Goal: Information Seeking & Learning: Learn about a topic

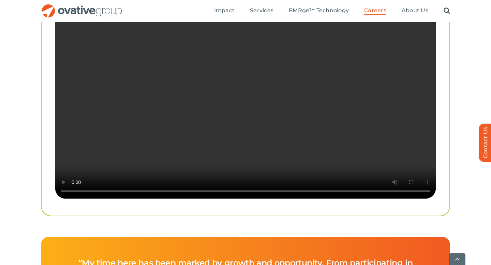
scroll to position [1375, 0]
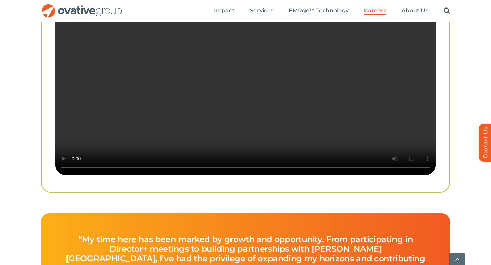
click at [317, 97] on video "Sorry, your browser doesn't support embedded videos." at bounding box center [245, 80] width 381 height 190
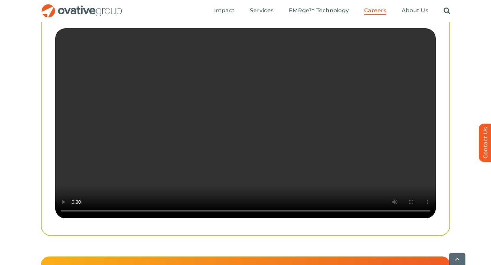
scroll to position [1331, 0]
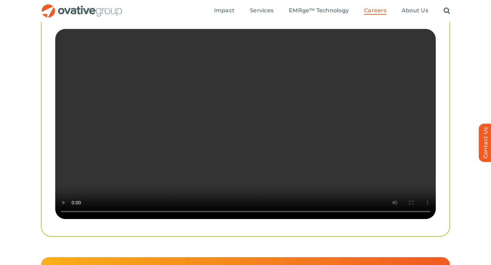
click at [114, 135] on video "Sorry, your browser doesn't support embedded videos." at bounding box center [245, 124] width 381 height 190
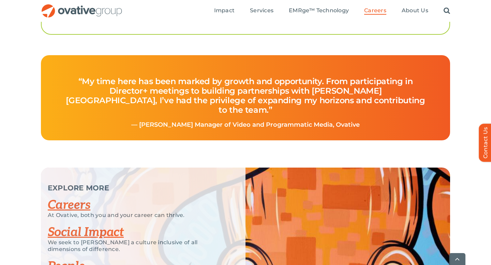
scroll to position [1533, 0]
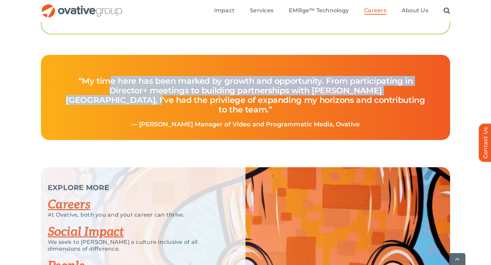
drag, startPoint x: 108, startPoint y: 109, endPoint x: 117, endPoint y: 124, distance: 16.8
click at [117, 121] on h4 "“My time here has been marked by growth and opportunity. From participating in …" at bounding box center [245, 96] width 377 height 52
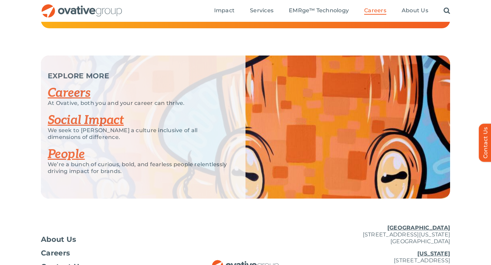
scroll to position [1645, 0]
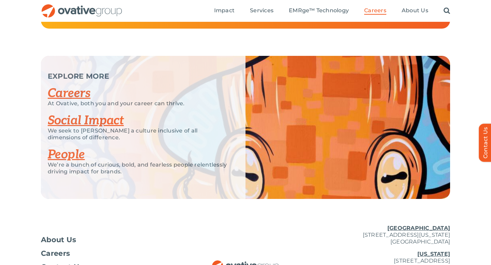
click at [98, 128] on link "Social Impact" at bounding box center [86, 120] width 76 height 15
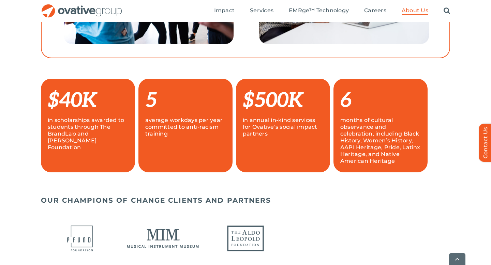
scroll to position [428, 0]
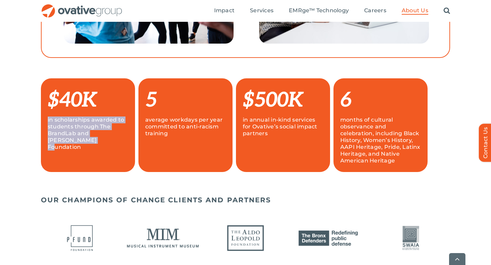
drag, startPoint x: 40, startPoint y: 119, endPoint x: 95, endPoint y: 142, distance: 59.6
click at [95, 142] on div "$40K in scholarships awarded to students through The BrandLab and PFund Foundat…" at bounding box center [245, 135] width 491 height 114
click at [95, 142] on p "in scholarships awarded to students through The BrandLab and PFund Foundation" at bounding box center [88, 134] width 81 height 34
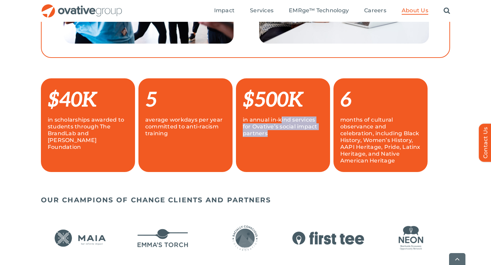
drag, startPoint x: 282, startPoint y: 118, endPoint x: 281, endPoint y: 135, distance: 16.7
click at [281, 135] on p "in annual in-kind services for Ovative’s social impact partners" at bounding box center [283, 127] width 81 height 20
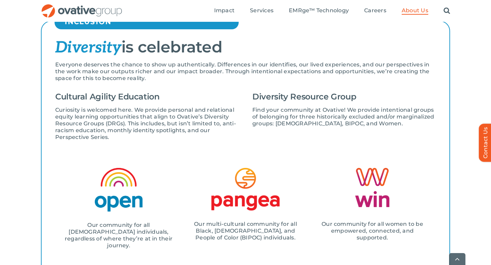
scroll to position [798, 0]
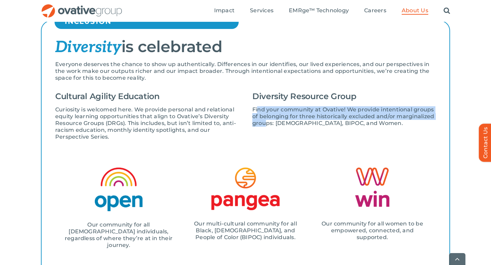
drag, startPoint x: 258, startPoint y: 112, endPoint x: 266, endPoint y: 123, distance: 14.5
click at [266, 123] on p "Find your community at Ovative! We provide intentional groups of belonging for …" at bounding box center [344, 116] width 184 height 20
drag, startPoint x: 259, startPoint y: 110, endPoint x: 268, endPoint y: 125, distance: 18.3
click at [268, 125] on p "Find your community at Ovative! We provide intentional groups of belonging for …" at bounding box center [344, 116] width 184 height 20
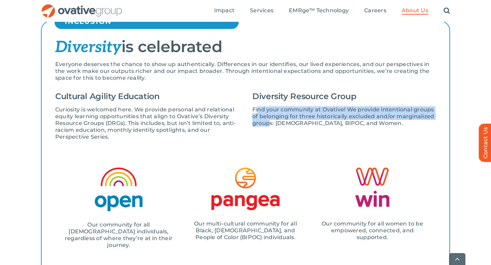
click at [268, 125] on p "Find your community at Ovative! We provide intentional groups of belonging for …" at bounding box center [344, 116] width 184 height 20
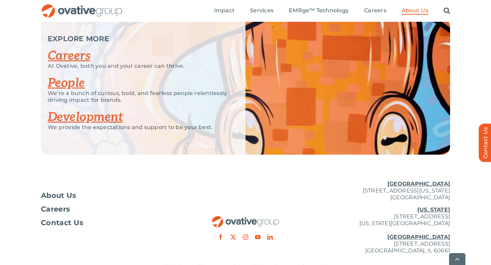
scroll to position [1341, 0]
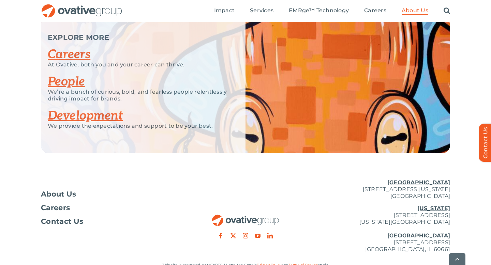
click at [85, 123] on p "We provide the expectations and support to be your best." at bounding box center [138, 126] width 181 height 7
click at [81, 110] on link "Development" at bounding box center [85, 115] width 75 height 15
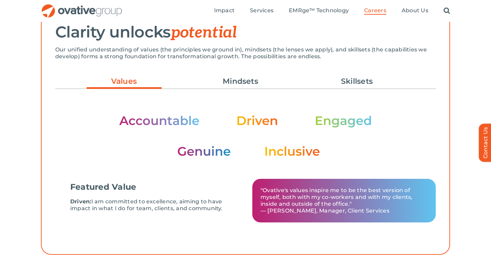
scroll to position [186, 0]
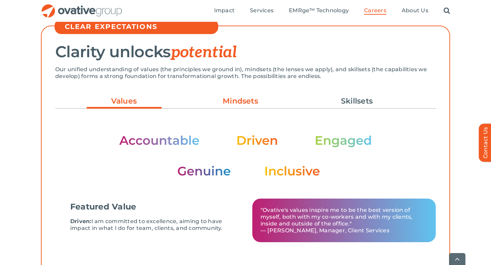
click at [226, 99] on link "Mindsets" at bounding box center [240, 102] width 75 height 12
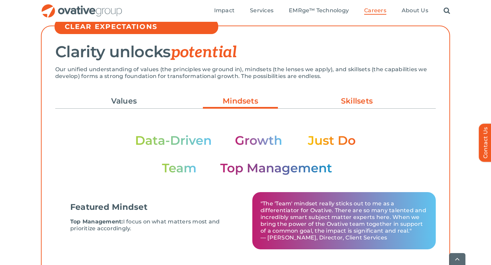
click at [356, 101] on link "Skillsets" at bounding box center [357, 102] width 75 height 12
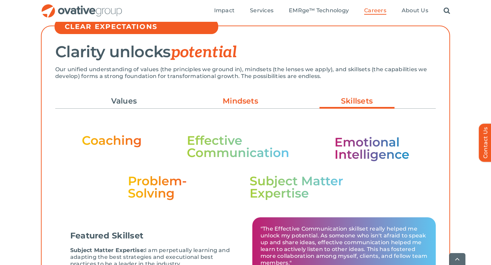
click at [271, 100] on link "Mindsets" at bounding box center [240, 102] width 75 height 12
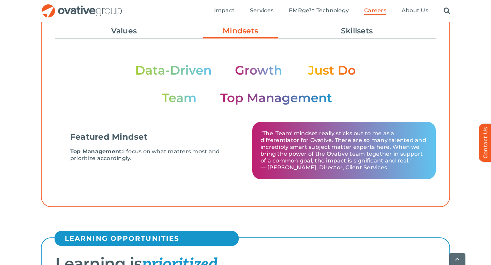
scroll to position [257, 0]
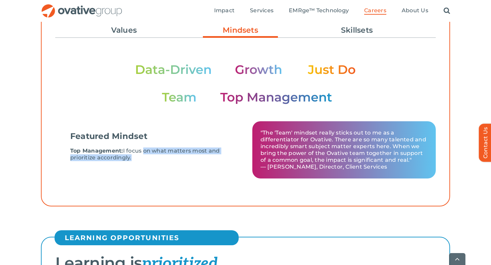
drag, startPoint x: 145, startPoint y: 149, endPoint x: 157, endPoint y: 161, distance: 17.9
click at [158, 162] on div "Top Management: I focus on what matters most and prioritize accordingly." at bounding box center [153, 158] width 167 height 20
click at [157, 161] on p "Top Management: I focus on what matters most and prioritize accordingly." at bounding box center [153, 155] width 167 height 14
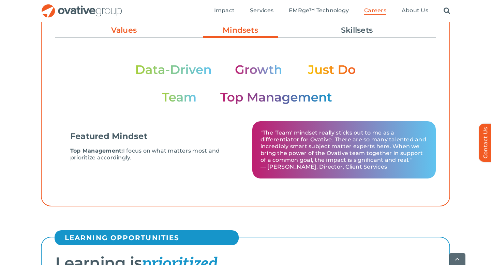
click at [142, 31] on link "Values" at bounding box center [124, 31] width 75 height 12
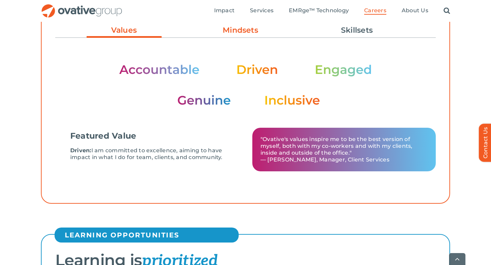
click at [227, 33] on link "Mindsets" at bounding box center [240, 31] width 75 height 12
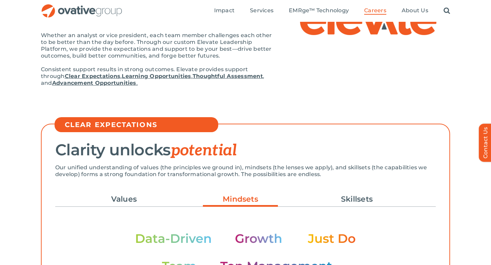
scroll to position [0, 0]
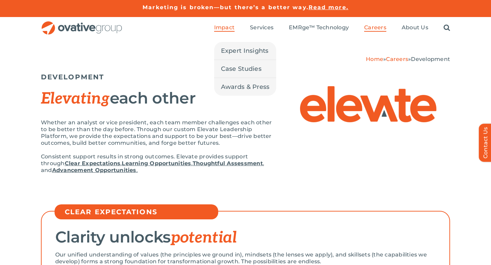
click at [229, 30] on span "Impact" at bounding box center [224, 27] width 20 height 7
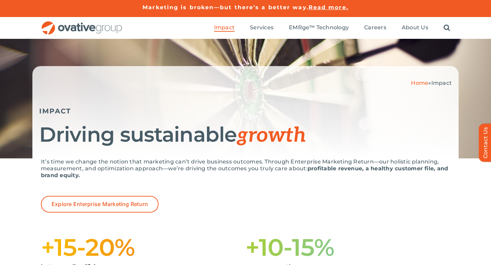
scroll to position [17, 0]
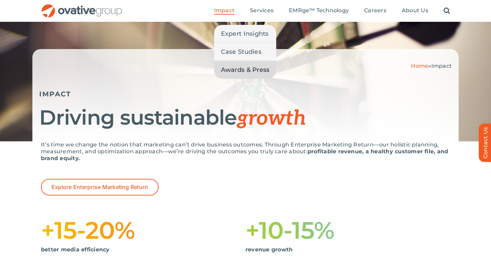
click at [233, 68] on span "Awards & Press" at bounding box center [245, 70] width 49 height 10
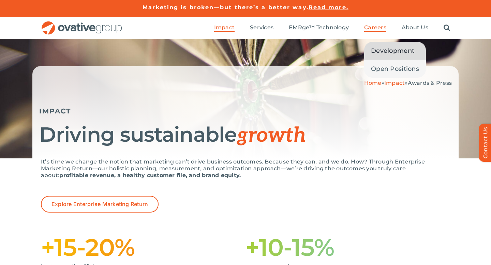
click at [379, 55] on span "Development" at bounding box center [392, 51] width 43 height 10
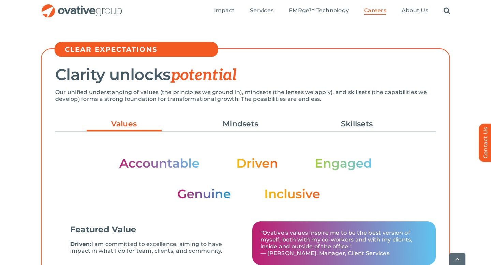
scroll to position [51, 0]
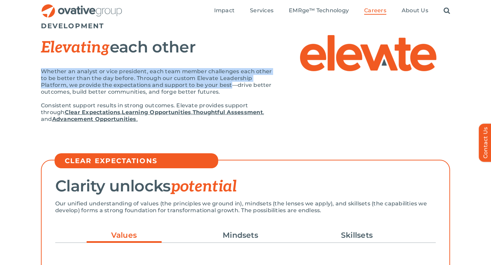
drag, startPoint x: 230, startPoint y: 68, endPoint x: 230, endPoint y: 84, distance: 16.4
click at [230, 85] on div "Elevating each other Whether an analyst or vice president, each team member cha…" at bounding box center [157, 82] width 232 height 95
click at [230, 84] on p "Whether an analyst or vice president, each team member challenges each other to…" at bounding box center [157, 81] width 232 height 27
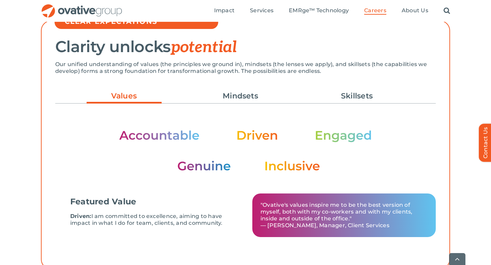
scroll to position [218, 0]
